Goal: Information Seeking & Learning: Check status

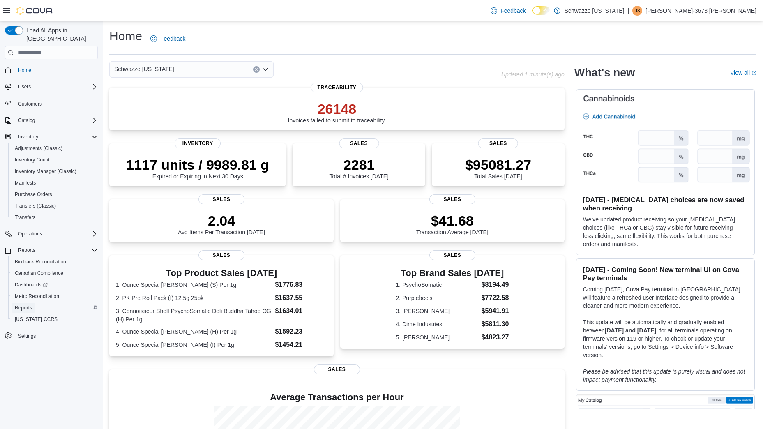
click at [25, 305] on span "Reports" at bounding box center [23, 308] width 17 height 7
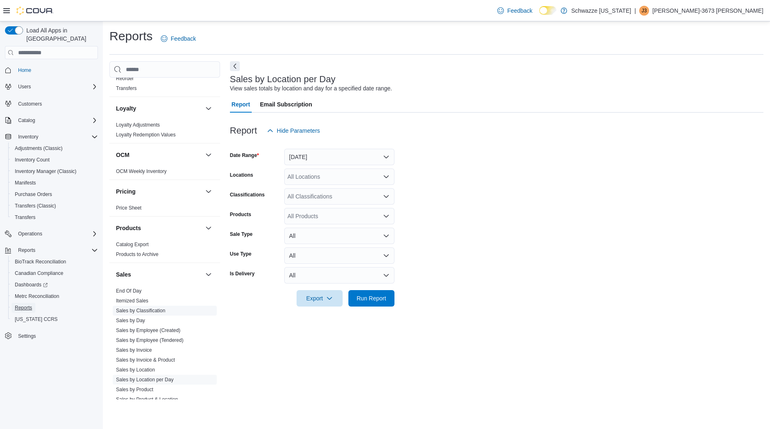
scroll to position [390, 0]
click at [163, 377] on link "Sales by Location per Day" at bounding box center [145, 378] width 58 height 6
click at [329, 148] on div at bounding box center [496, 144] width 533 height 10
click at [329, 156] on button "[DATE]" at bounding box center [339, 157] width 110 height 16
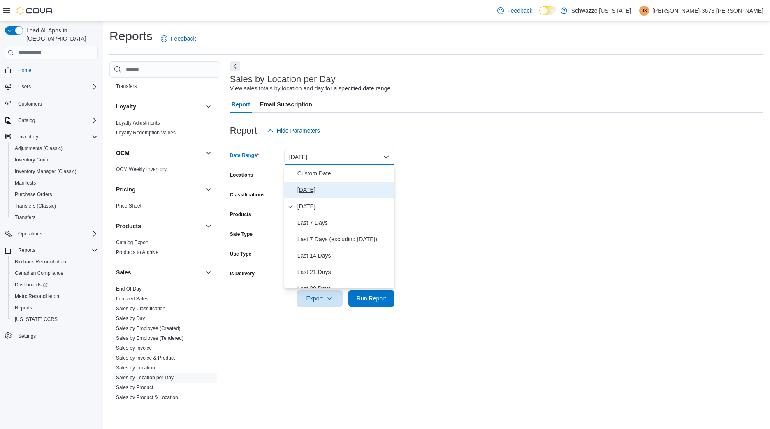
click at [314, 194] on span "[DATE]" at bounding box center [344, 190] width 94 height 10
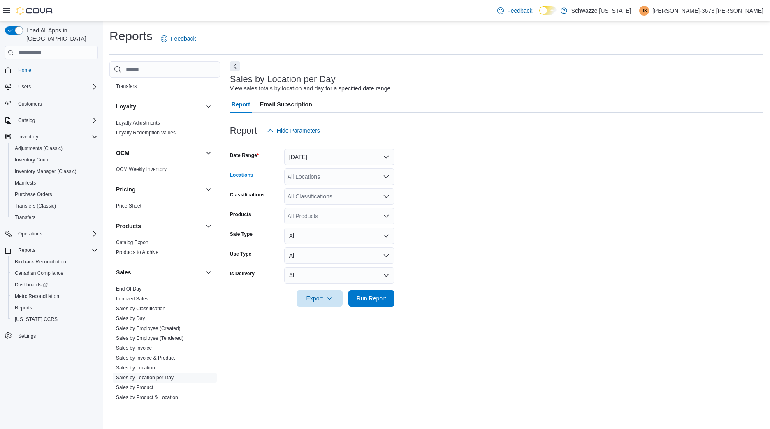
click at [315, 173] on div "All Locations" at bounding box center [339, 177] width 110 height 16
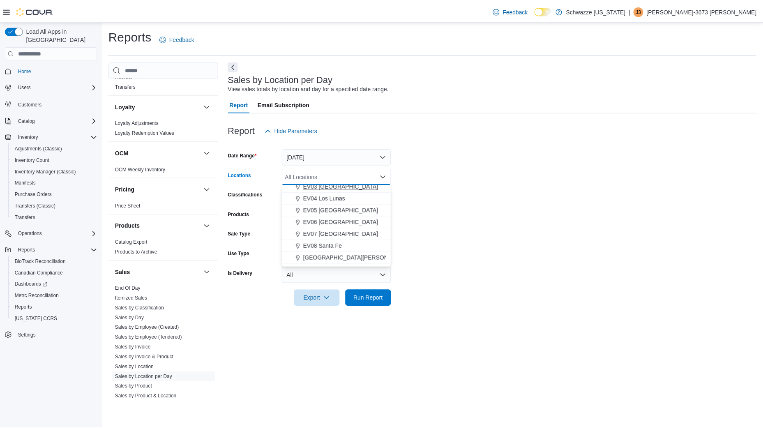
scroll to position [53, 0]
click at [326, 243] on span "EV08 Santa Fe" at bounding box center [325, 244] width 39 height 8
click at [385, 301] on span "Run Report" at bounding box center [371, 298] width 30 height 8
